Goal: Information Seeking & Learning: Learn about a topic

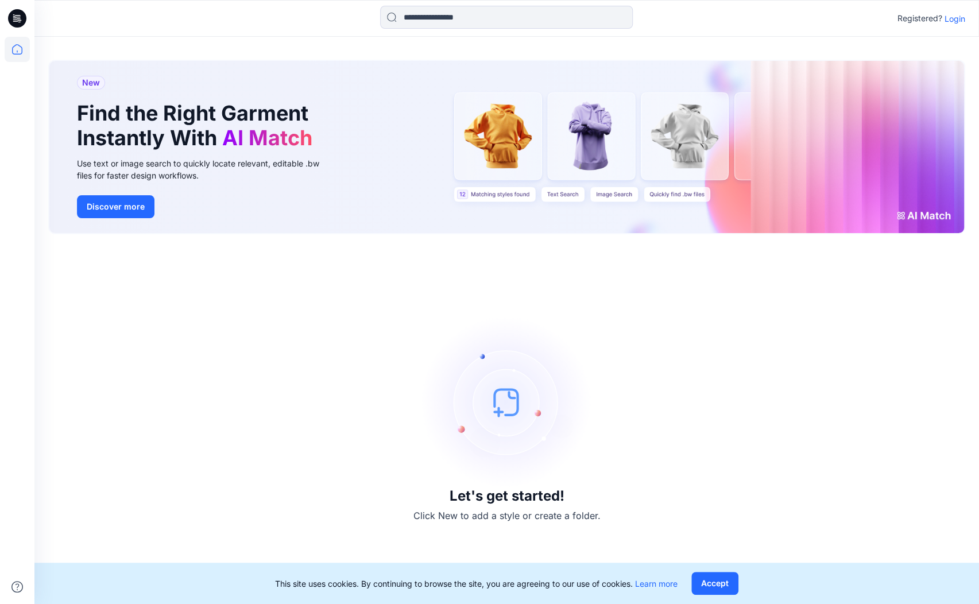
click at [735, 585] on button "Accept" at bounding box center [714, 583] width 47 height 23
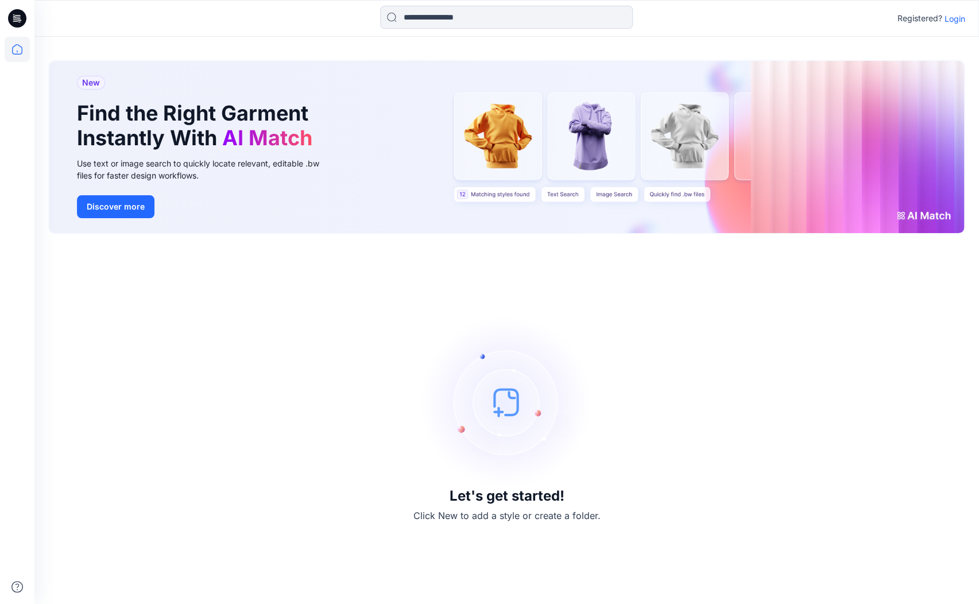
click at [953, 21] on p "Login" at bounding box center [955, 19] width 21 height 12
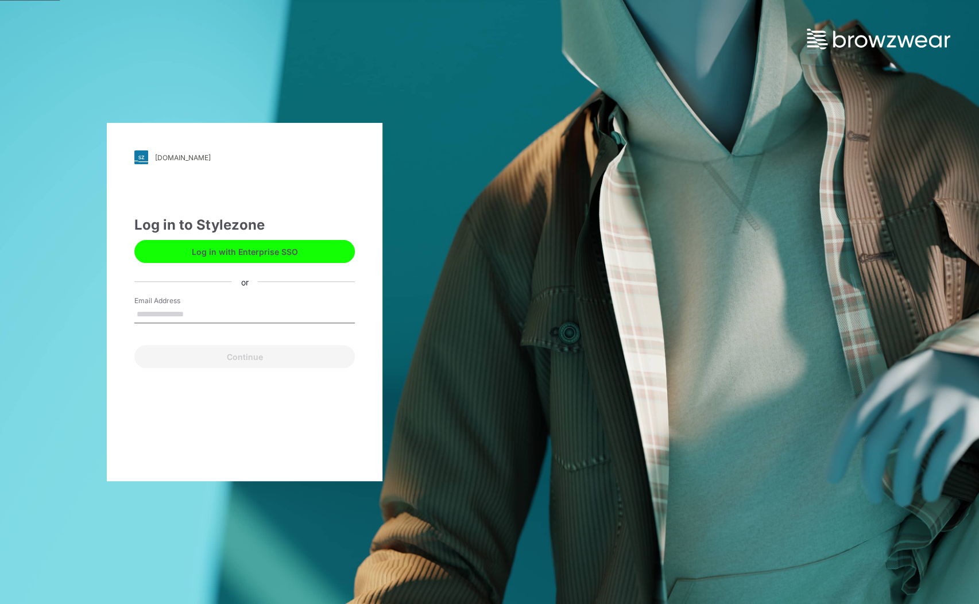
click at [149, 308] on input "Email Address" at bounding box center [244, 314] width 221 height 17
type input "**********"
click at [213, 361] on button "Continue" at bounding box center [244, 356] width 221 height 23
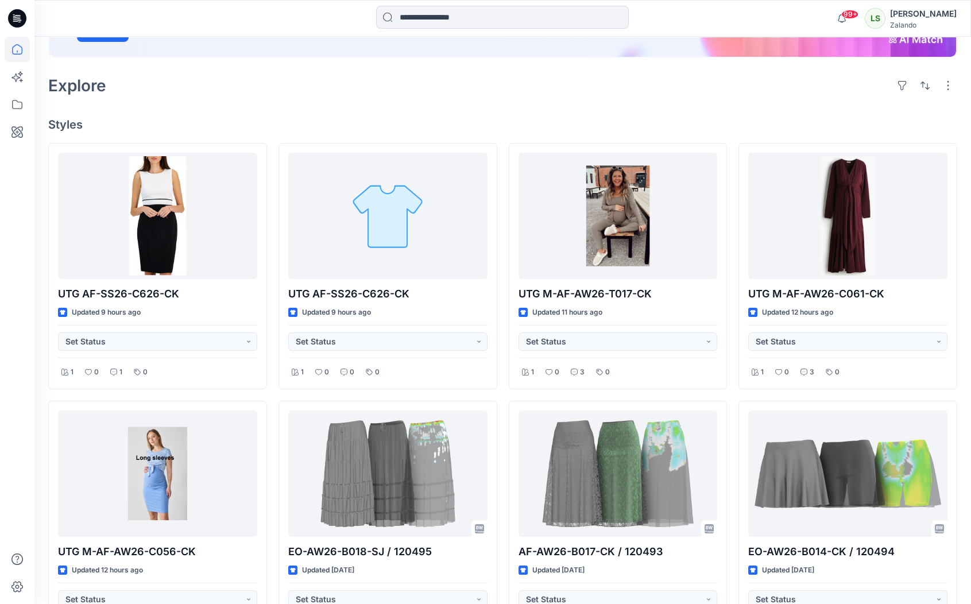
scroll to position [217, 0]
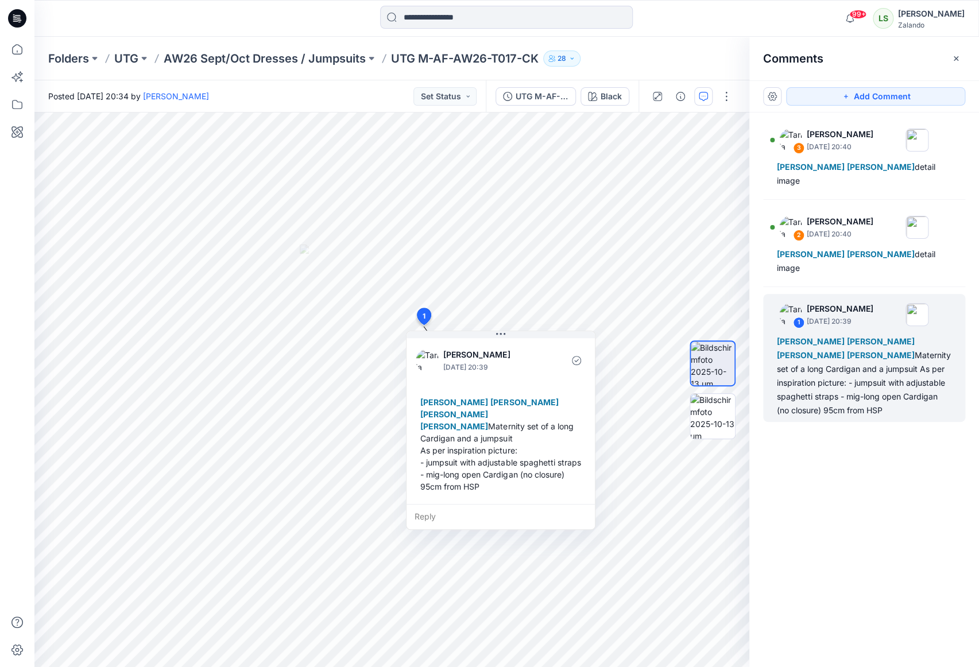
click at [322, 57] on p "AW26 Sept/Oct Dresses / Jumpsuits" at bounding box center [265, 59] width 202 height 16
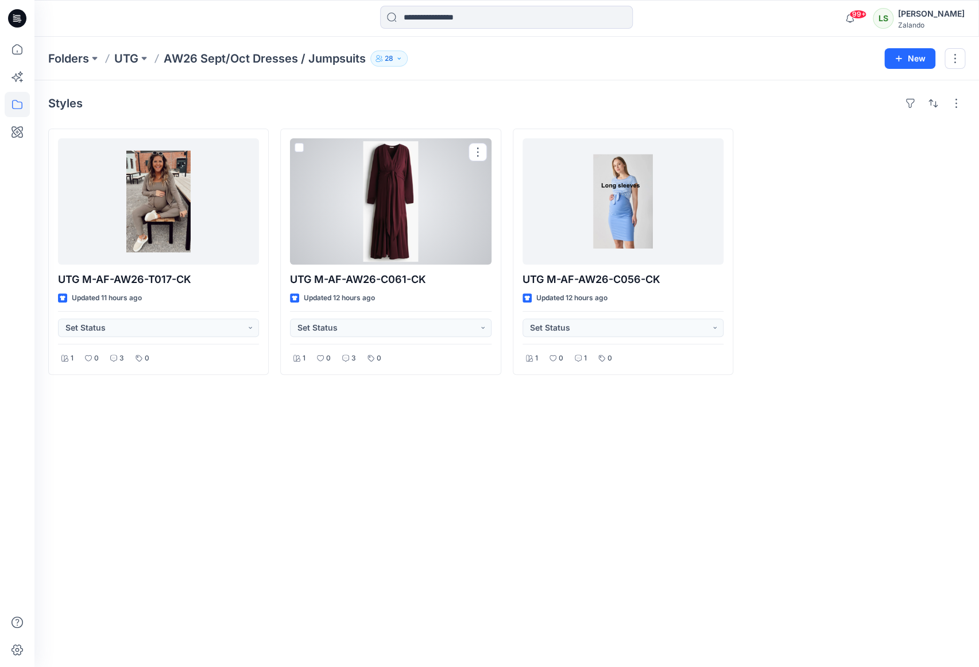
click at [377, 165] on div at bounding box center [390, 201] width 201 height 126
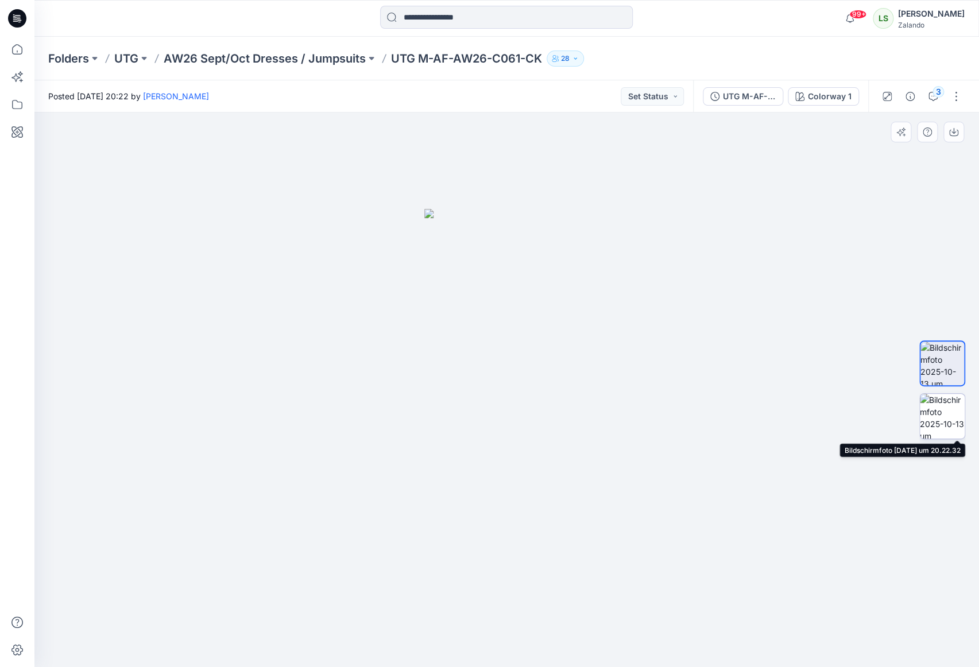
click at [944, 413] on img at bounding box center [942, 416] width 45 height 45
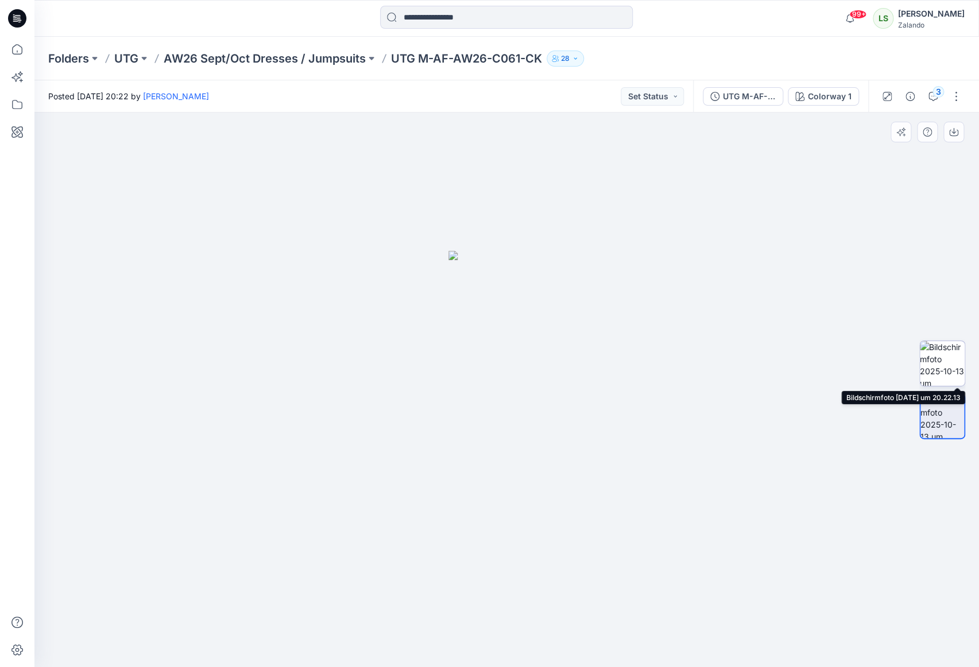
click at [940, 357] on img at bounding box center [942, 363] width 45 height 45
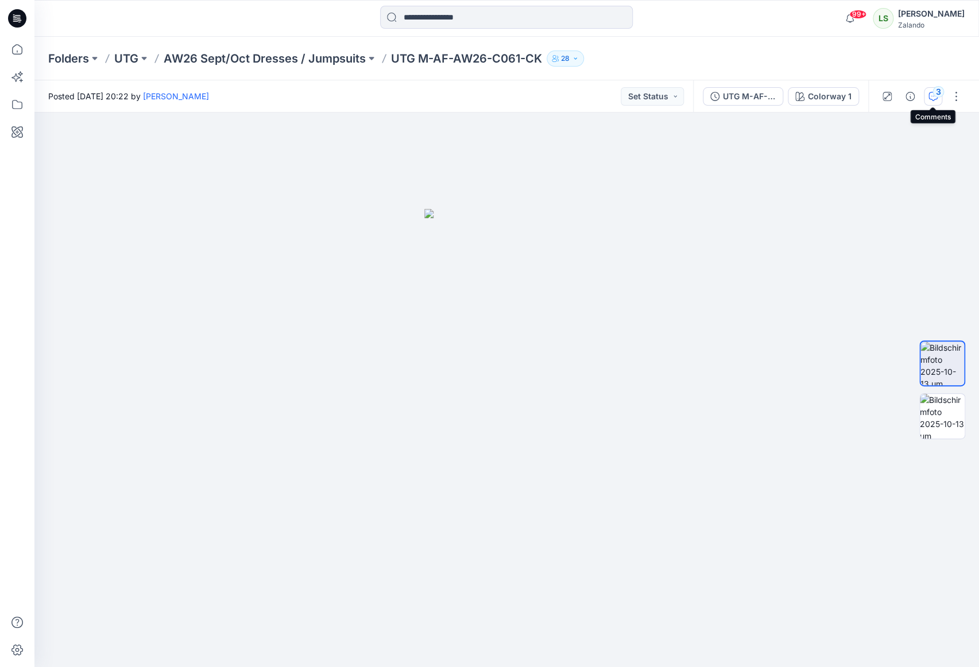
click at [931, 94] on icon "button" at bounding box center [933, 96] width 9 height 9
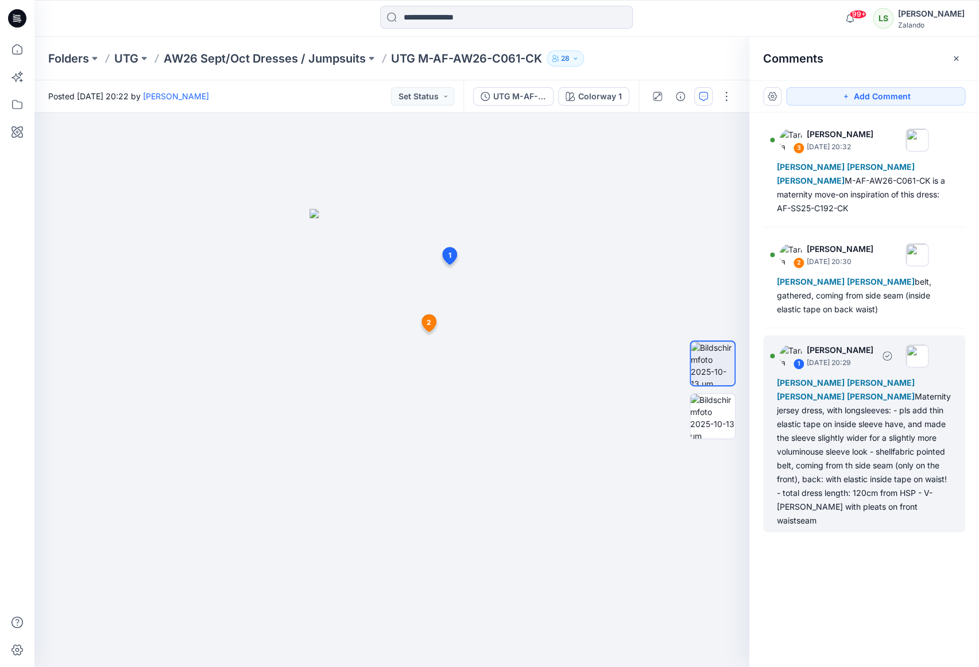
click at [952, 395] on div "1 [PERSON_NAME] [DATE] 20:29 [PERSON_NAME] [PERSON_NAME] [PERSON_NAME] [PERSON_…" at bounding box center [864, 433] width 202 height 197
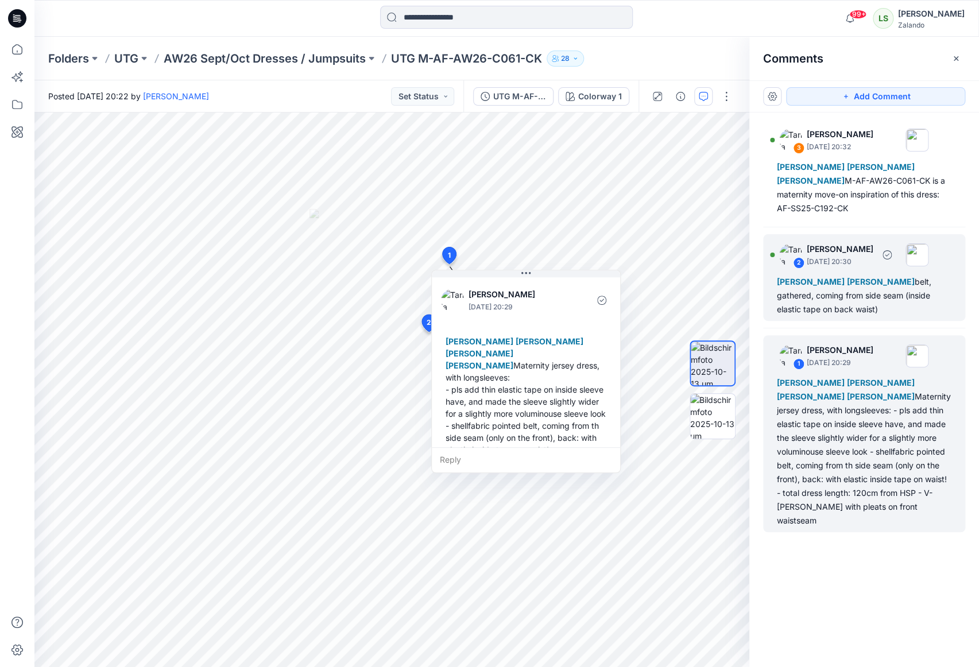
click at [913, 308] on div "[PERSON_NAME] [PERSON_NAME] belt, gathered, coming from side seam (inside elast…" at bounding box center [864, 295] width 175 height 41
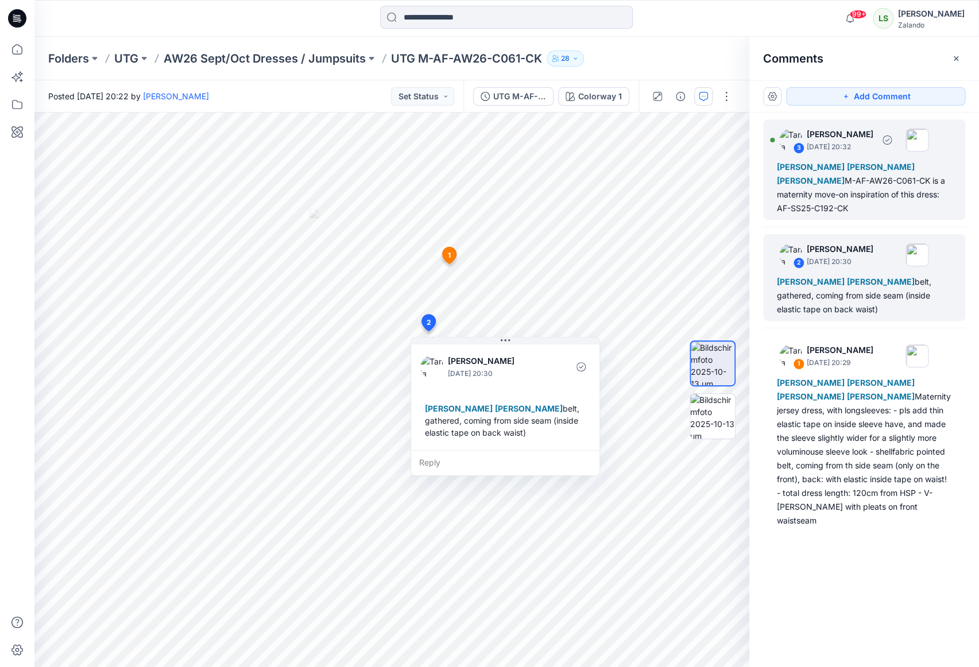
click at [879, 211] on div "[PERSON_NAME] [PERSON_NAME] [PERSON_NAME]-AF-AW26-C061-CK is a maternity move-o…" at bounding box center [864, 187] width 175 height 55
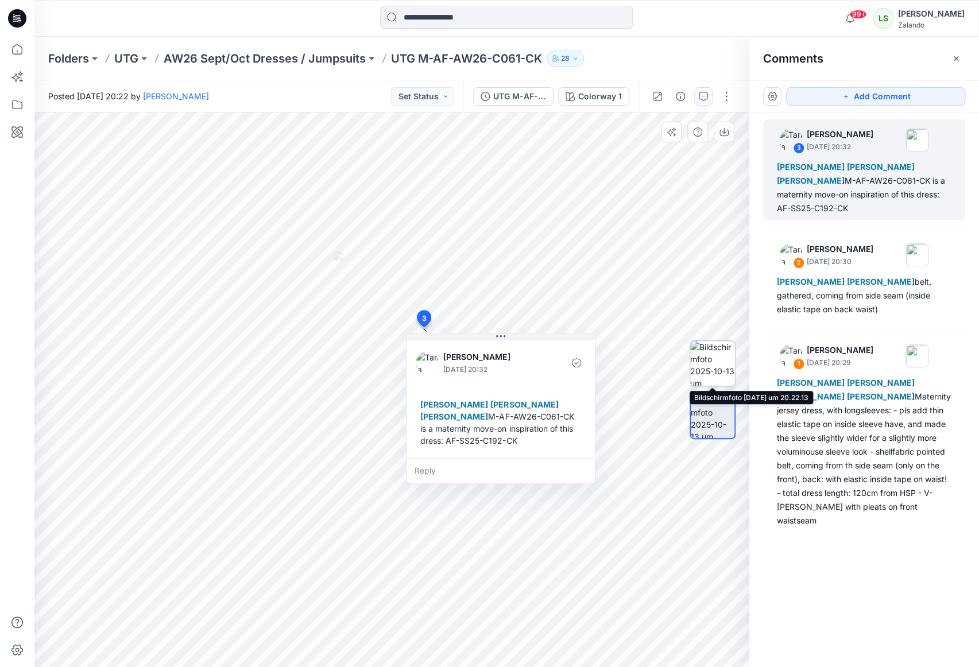
click at [727, 350] on img at bounding box center [712, 363] width 45 height 45
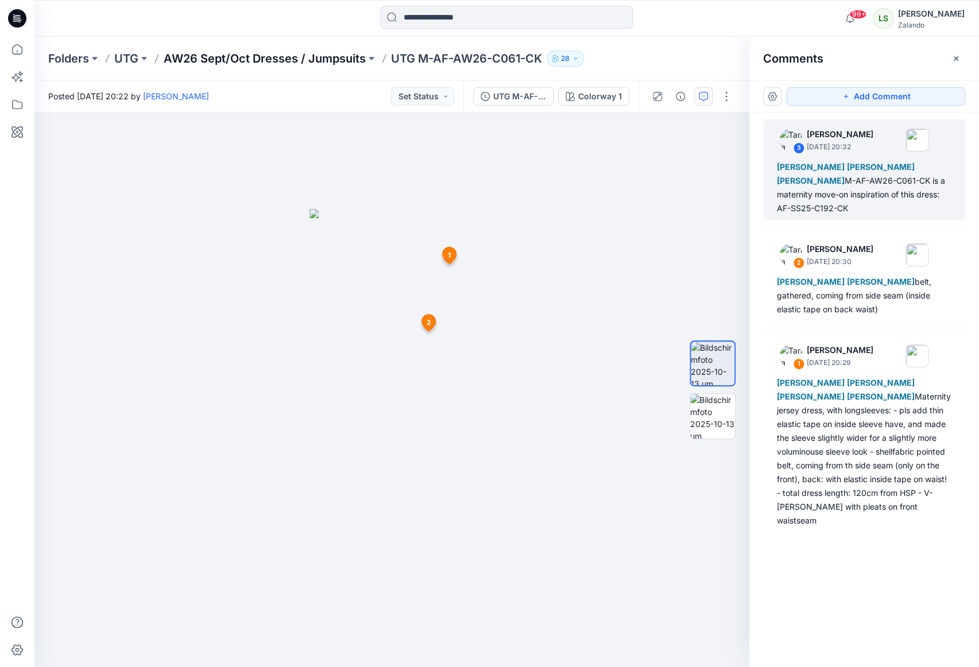
click at [304, 60] on p "AW26 Sept/Oct Dresses / Jumpsuits" at bounding box center [265, 59] width 202 height 16
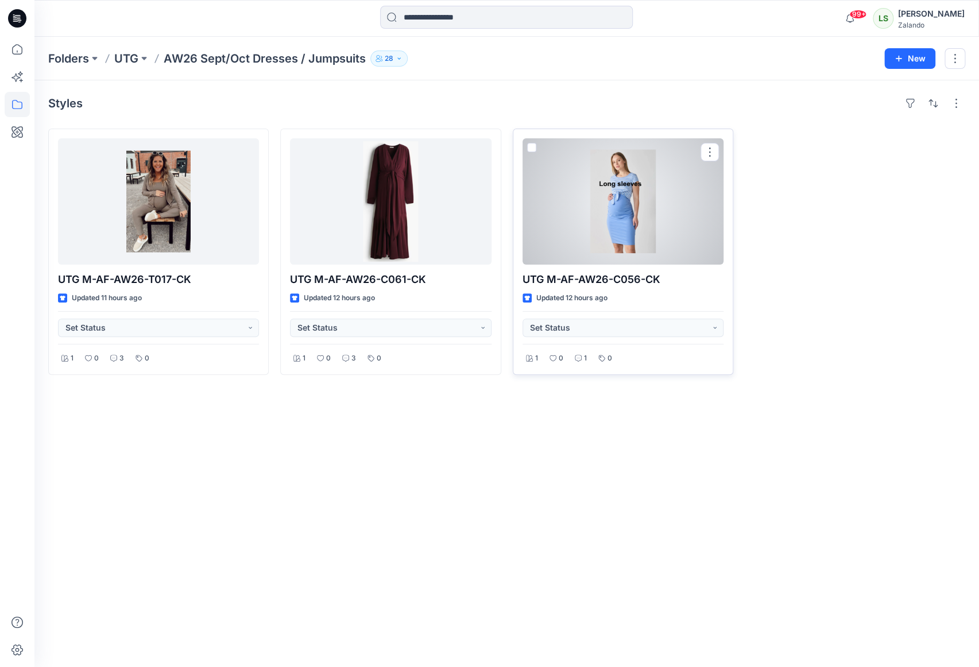
click at [646, 211] on div at bounding box center [623, 201] width 201 height 126
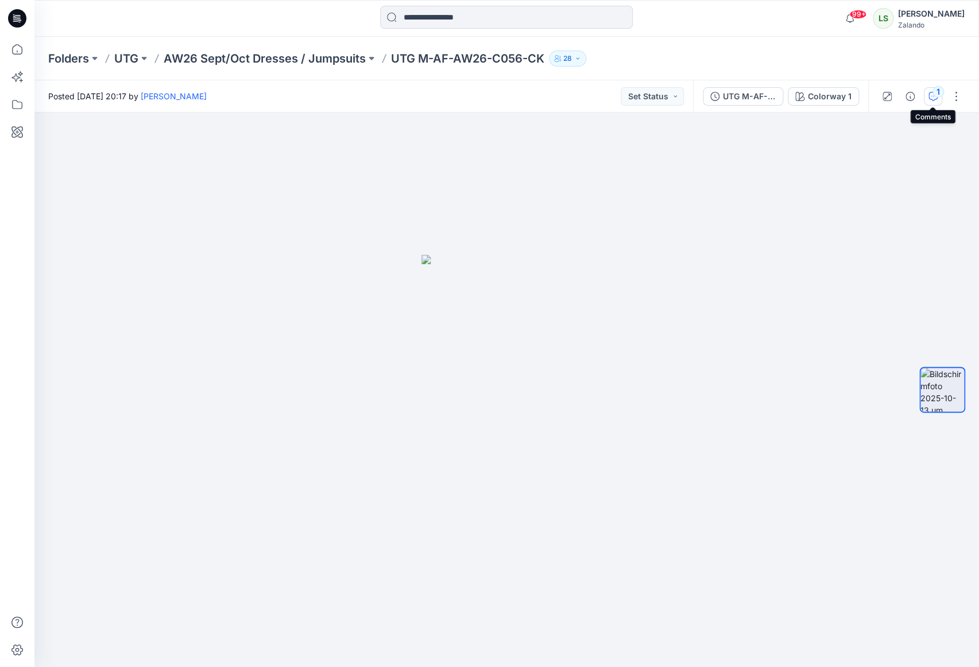
click at [935, 95] on div "1" at bounding box center [938, 91] width 11 height 11
